Goal: Task Accomplishment & Management: Manage account settings

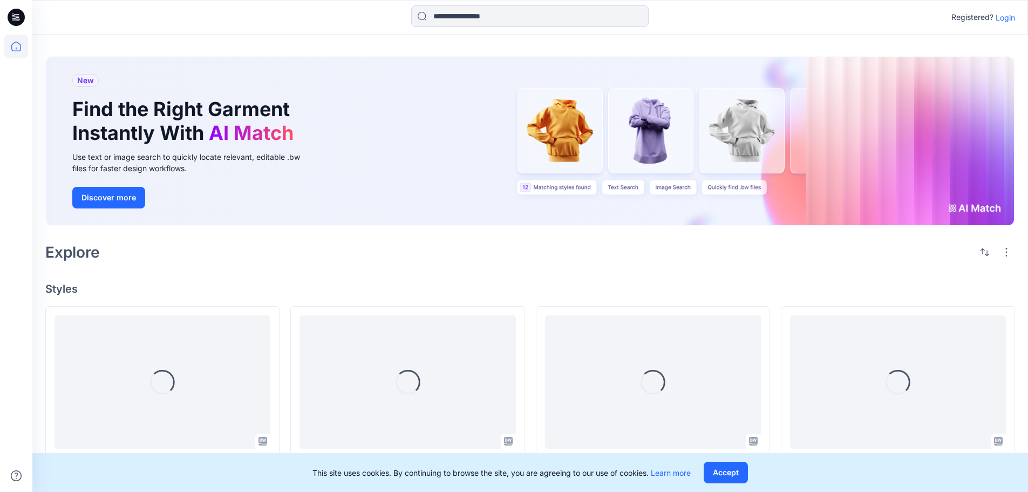
click at [1012, 20] on p "Login" at bounding box center [1005, 17] width 19 height 11
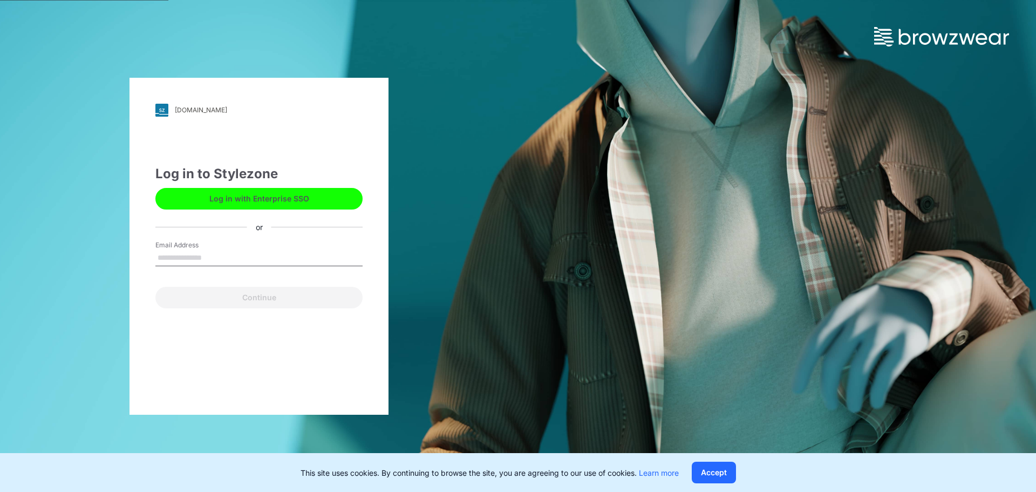
click at [240, 255] on input "Email Address" at bounding box center [258, 258] width 207 height 16
type input "**********"
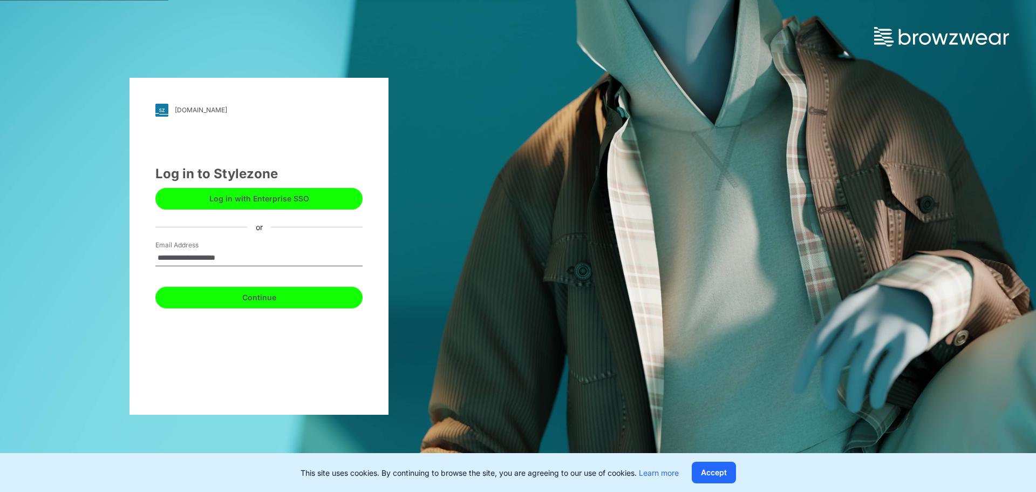
click at [250, 294] on button "Continue" at bounding box center [258, 298] width 207 height 22
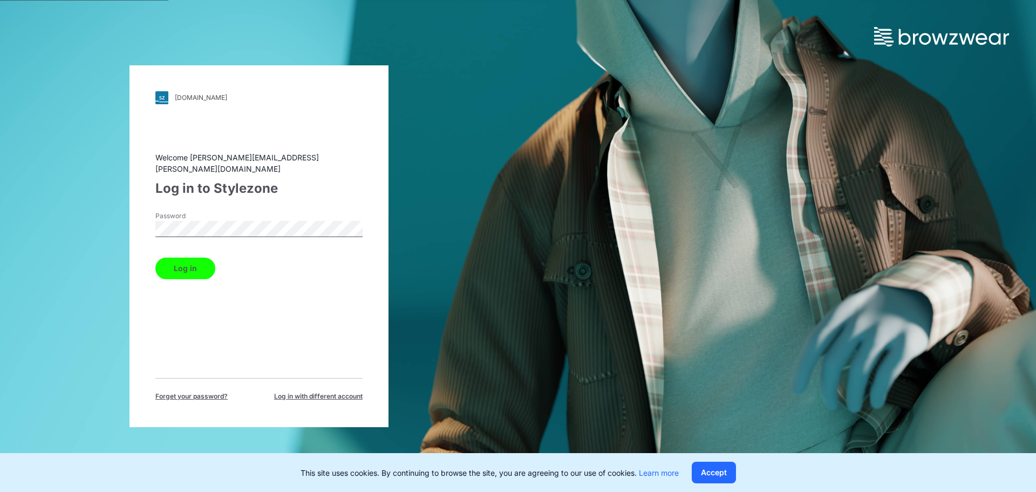
click at [196, 262] on button "Log in" at bounding box center [185, 268] width 60 height 22
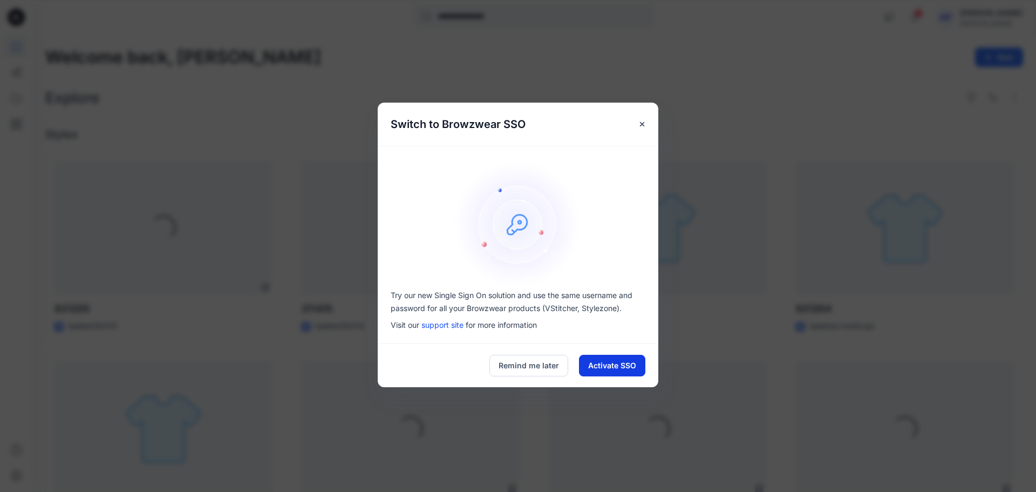
click at [621, 363] on button "Activate SSO" at bounding box center [612, 366] width 66 height 22
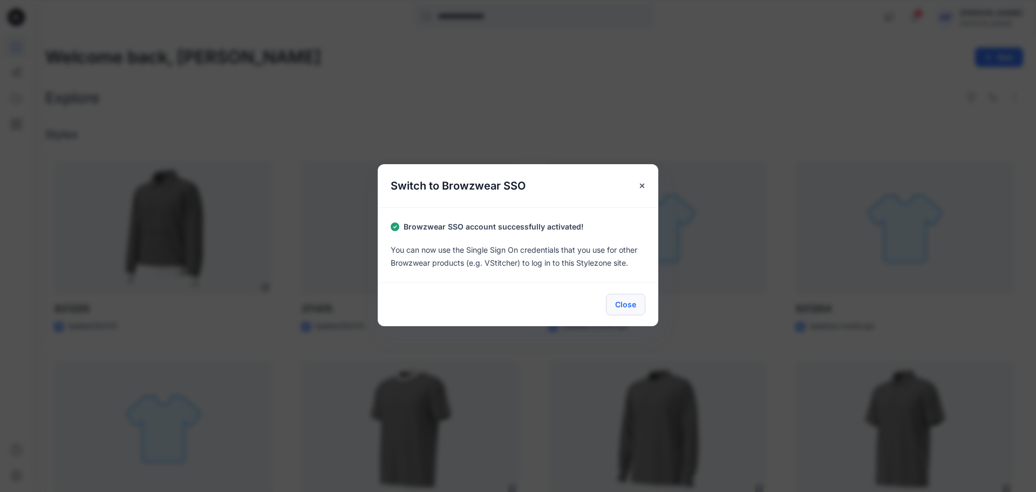
click at [625, 302] on button "Close" at bounding box center [625, 305] width 39 height 22
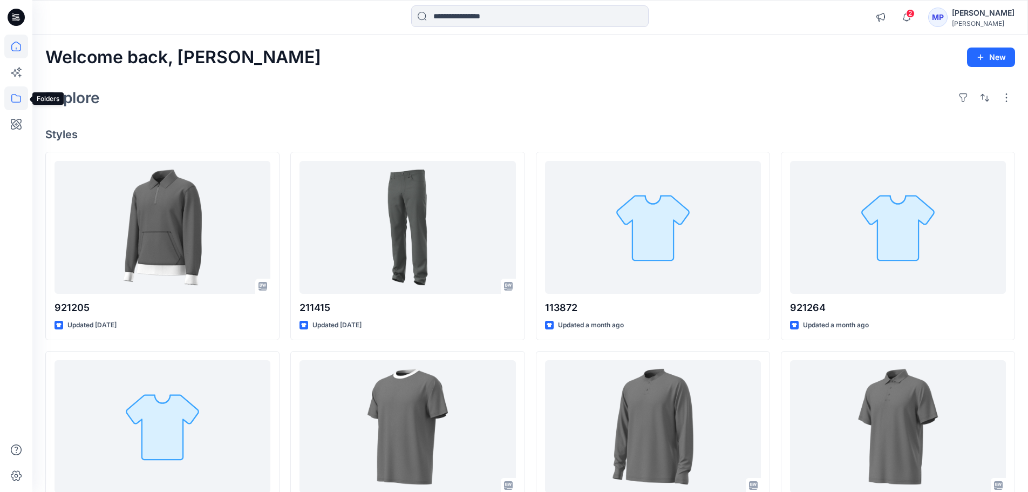
click at [13, 101] on icon at bounding box center [16, 98] width 24 height 24
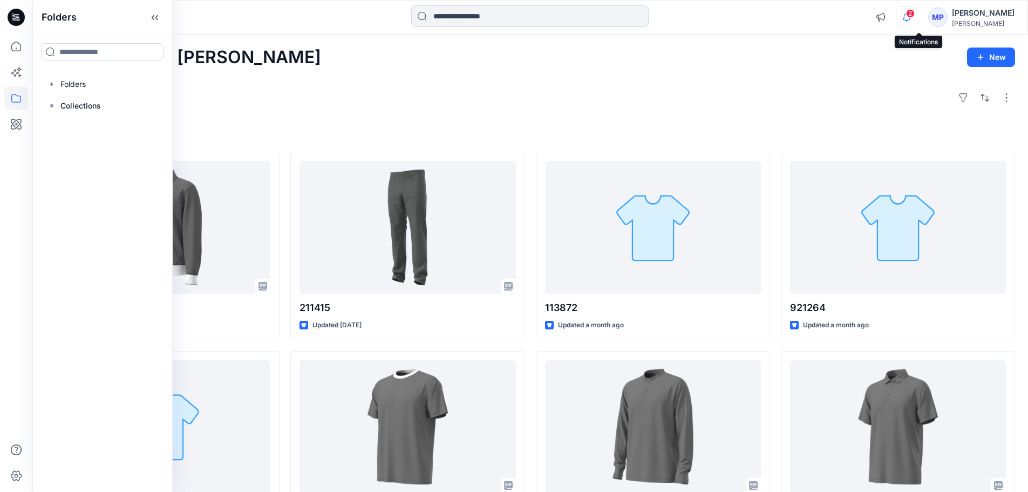
click at [916, 17] on icon "button" at bounding box center [907, 17] width 21 height 22
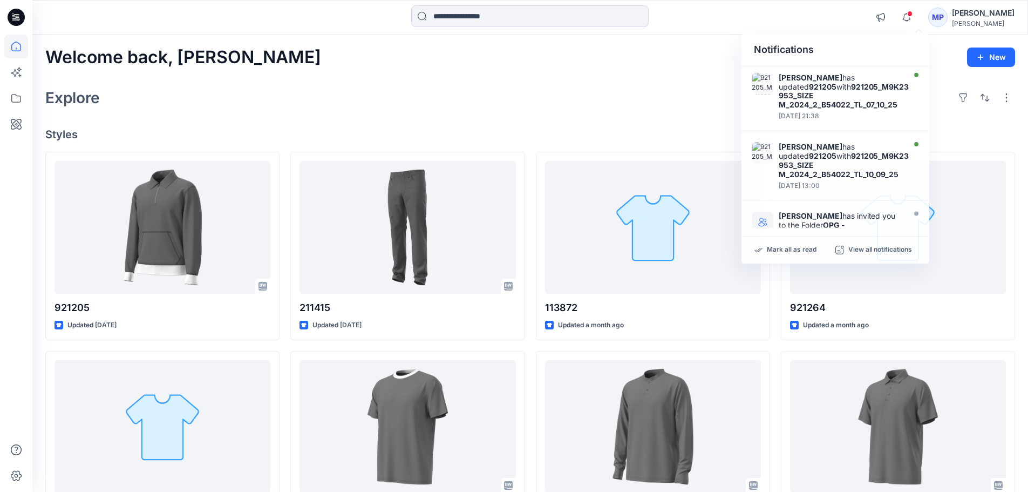
click at [632, 133] on h4 "Styles" at bounding box center [530, 134] width 970 height 13
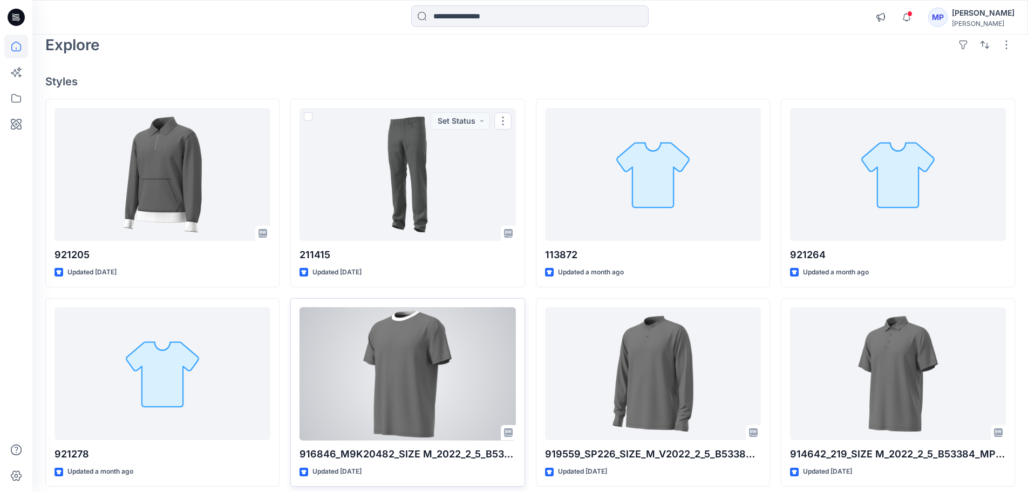
scroll to position [216, 0]
